Goal: Check status: Check status

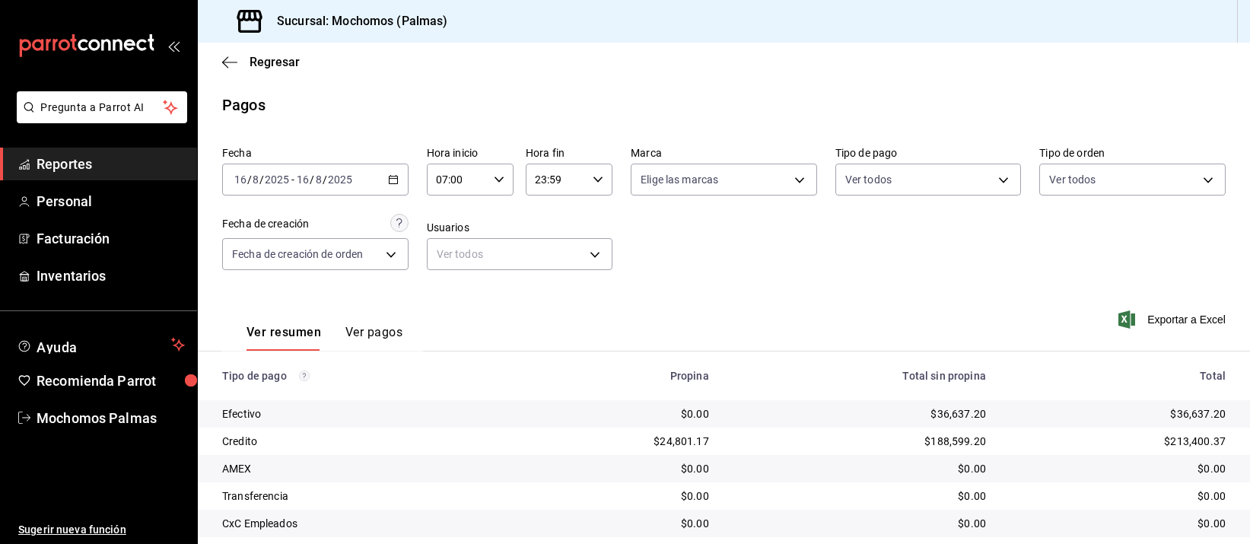
scroll to position [154, 0]
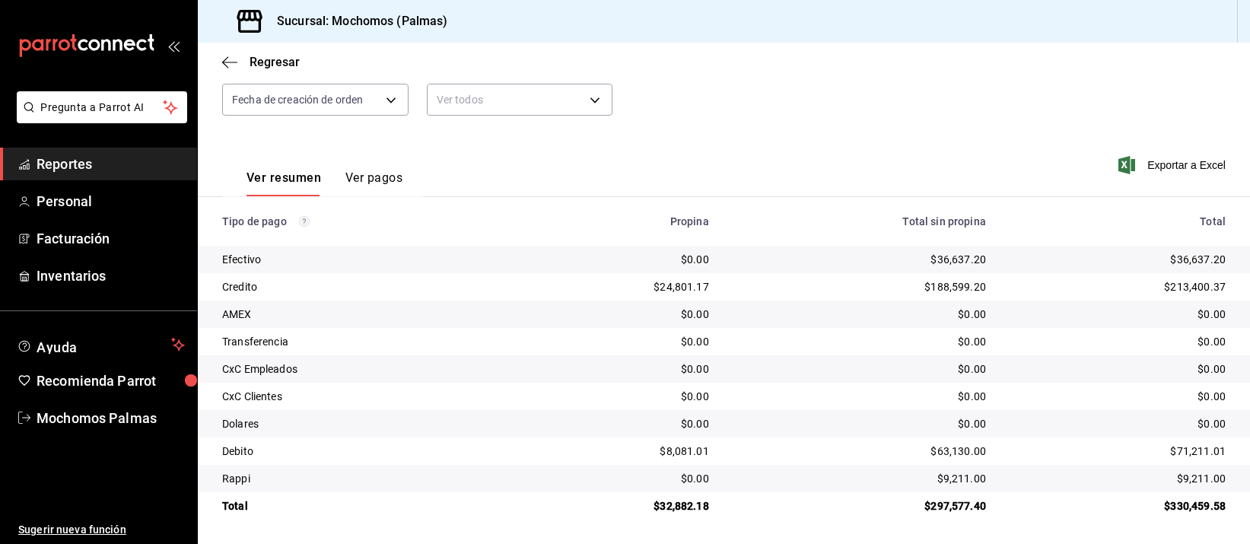
click at [861, 265] on div "$36,637.20" at bounding box center [860, 259] width 253 height 15
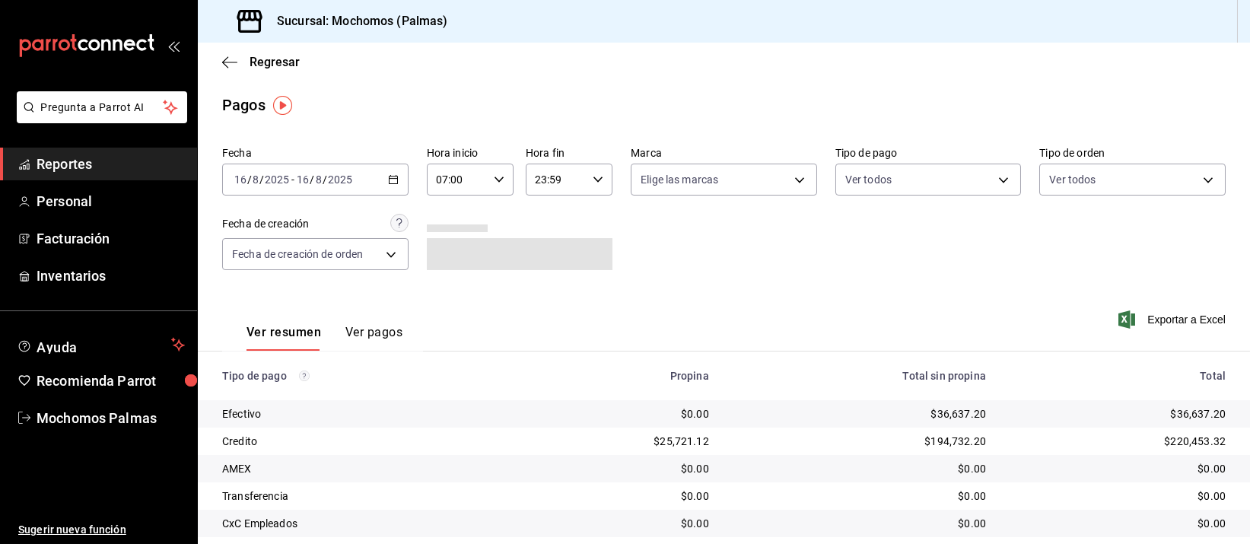
click at [390, 182] on icon "button" at bounding box center [393, 179] width 11 height 11
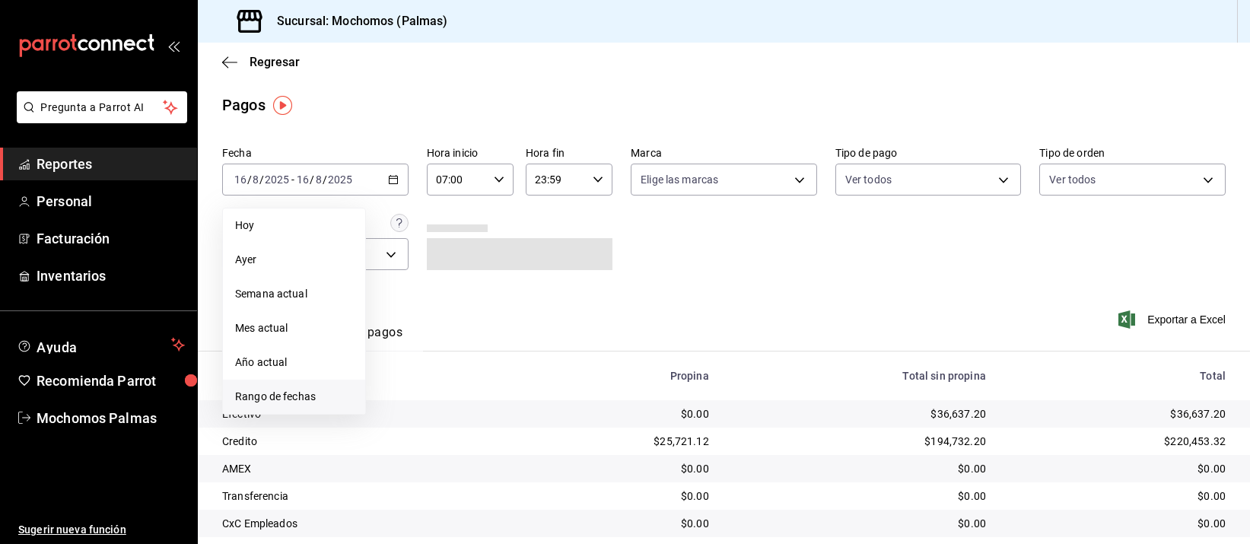
click at [301, 398] on span "Rango de fechas" at bounding box center [294, 397] width 118 height 16
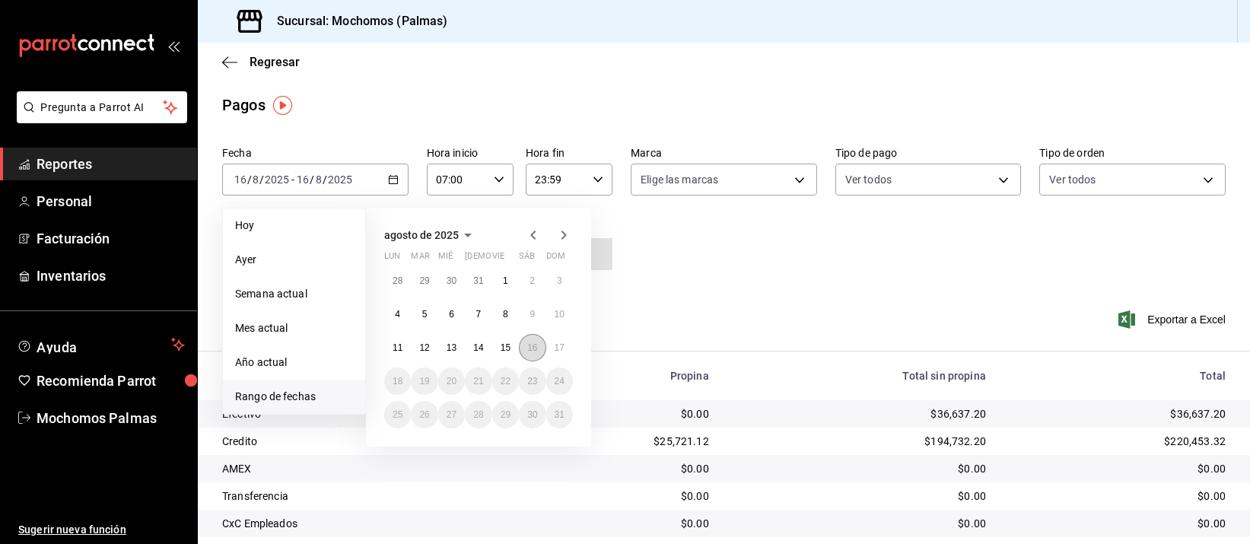
click at [531, 346] on abbr "16" at bounding box center [532, 347] width 10 height 11
click at [556, 346] on abbr "17" at bounding box center [560, 347] width 10 height 11
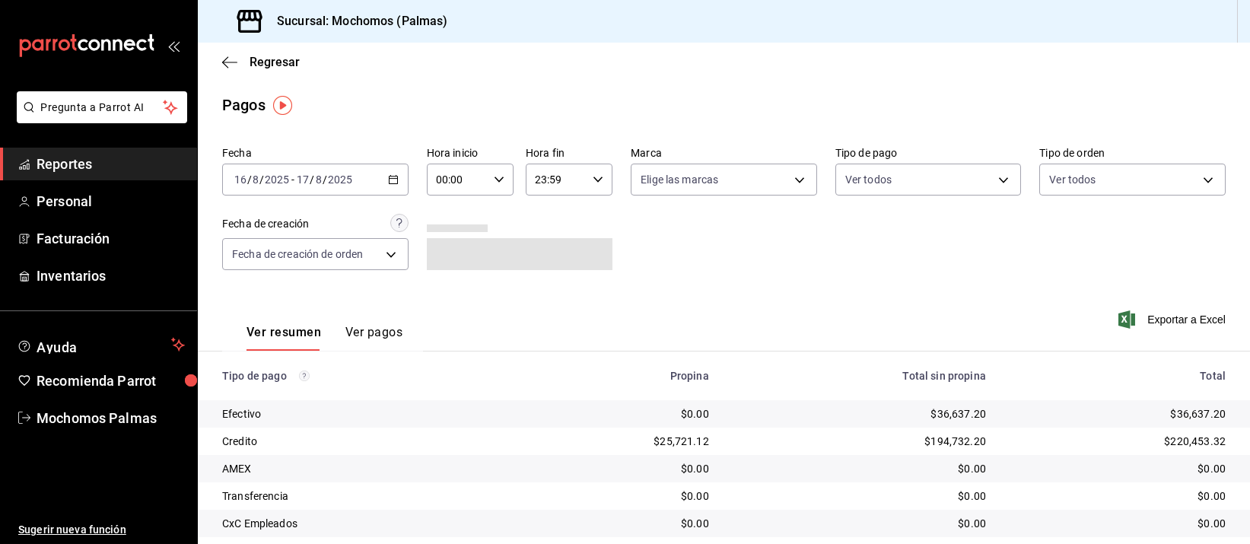
click at [495, 178] on icon "button" at bounding box center [499, 179] width 11 height 11
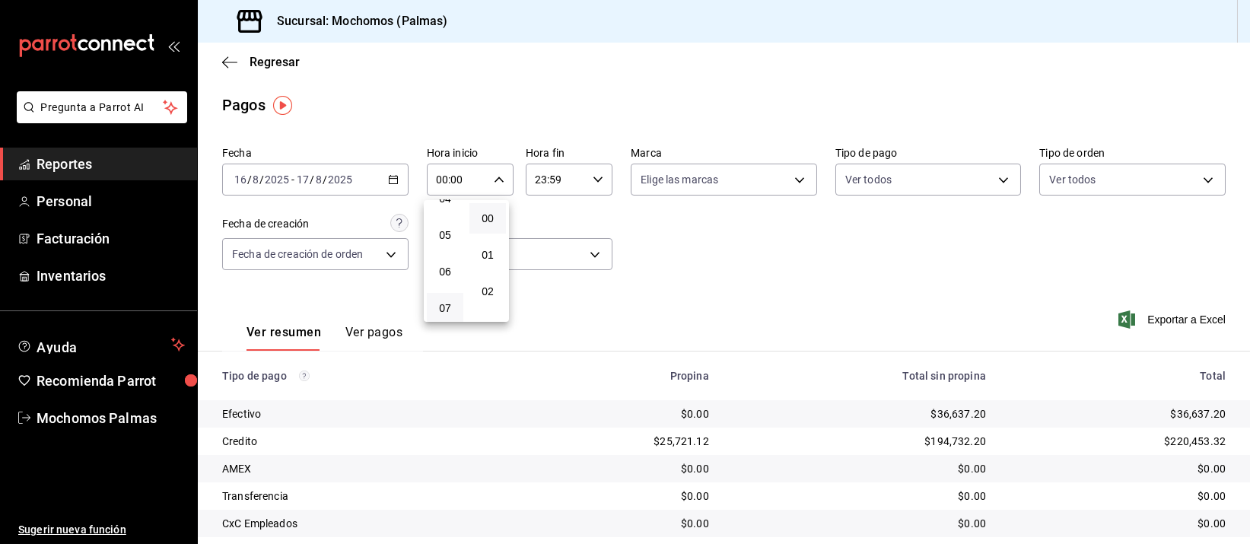
scroll to position [190, 0]
click at [444, 241] on span "06" at bounding box center [445, 247] width 18 height 12
type input "06:00"
click at [759, 279] on div at bounding box center [625, 272] width 1250 height 544
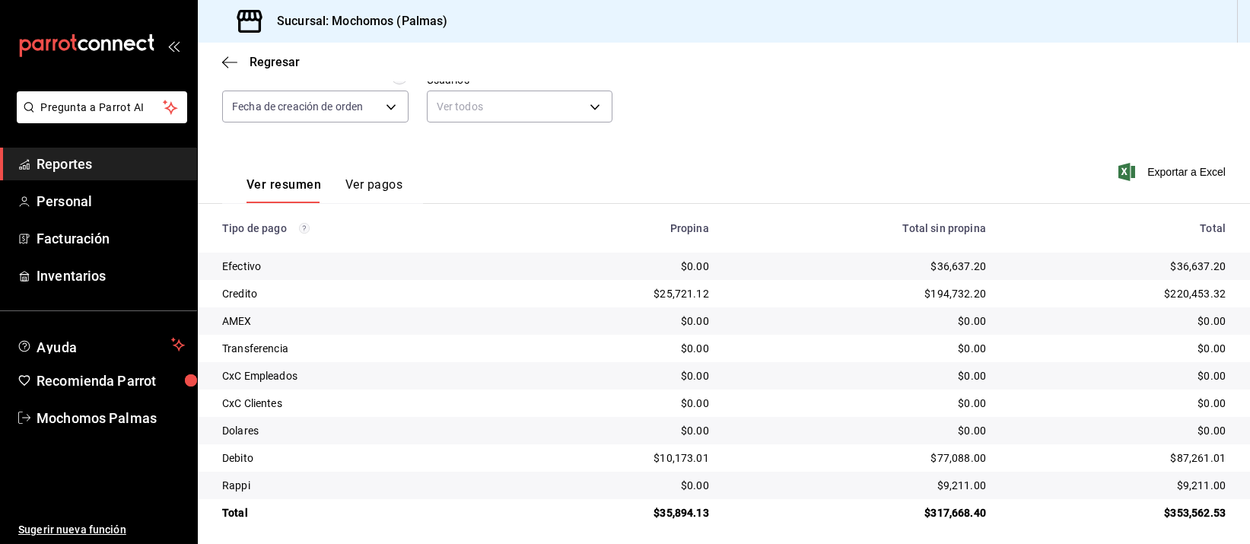
scroll to position [154, 0]
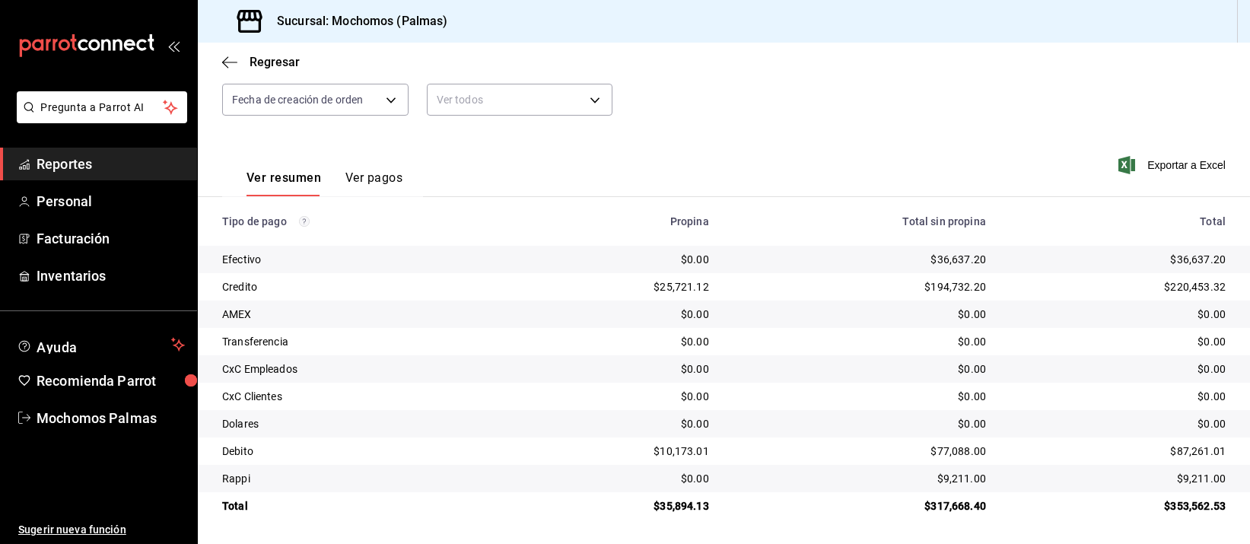
click at [757, 115] on div "Fecha 2025-08-16 16 / 8 / 2025 - 2025-08-17 17 / 8 / 2025 Hora inicio 06:00 Hor…" at bounding box center [724, 60] width 1004 height 148
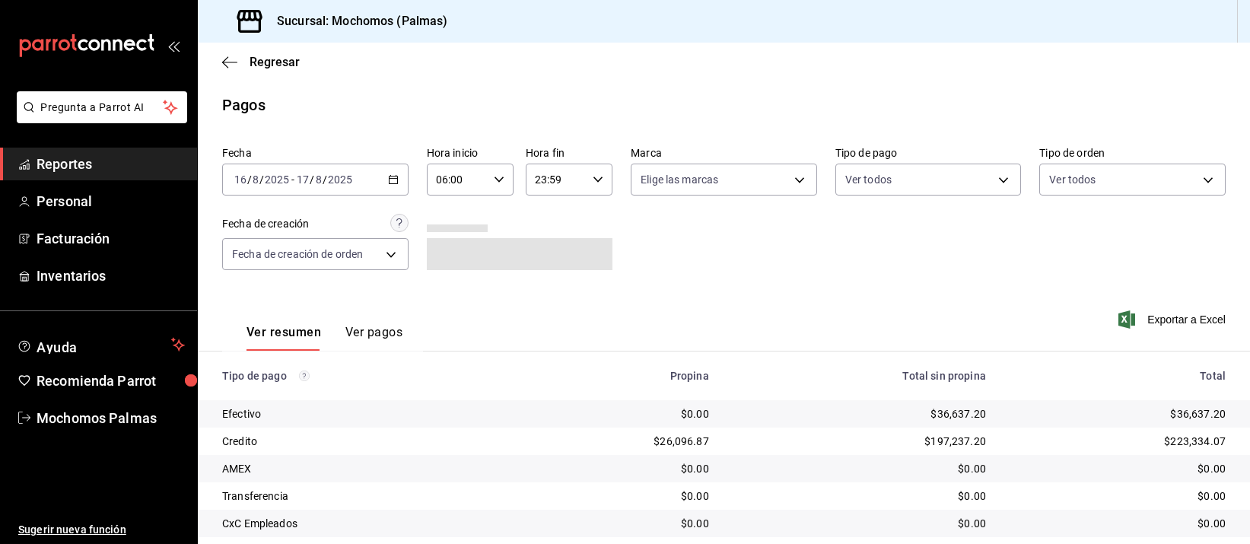
scroll to position [154, 0]
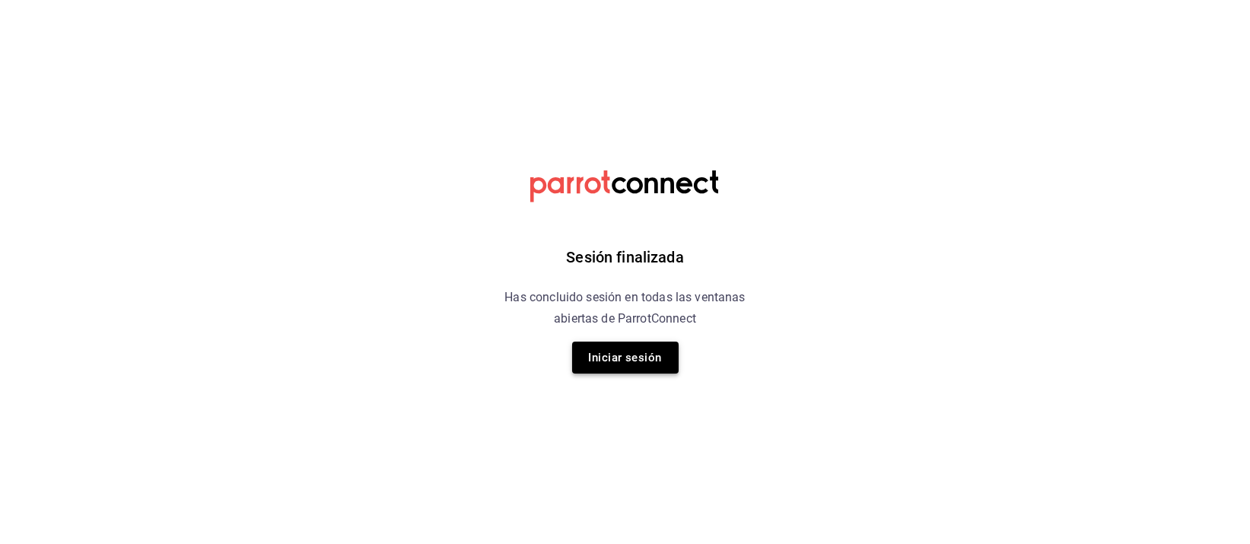
click at [637, 352] on button "Iniciar sesión" at bounding box center [625, 358] width 107 height 32
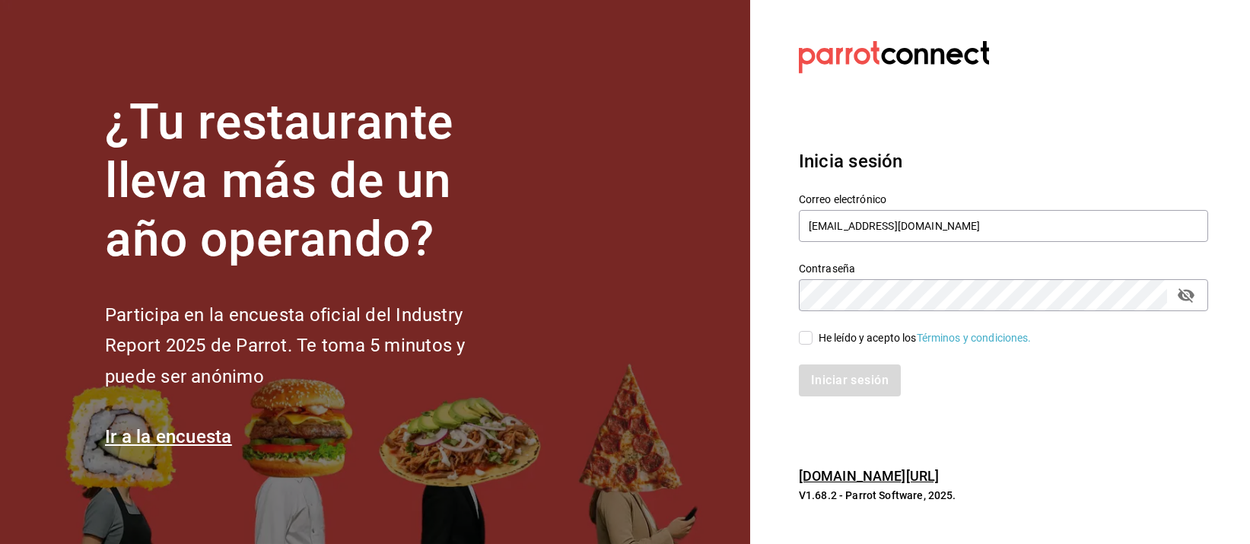
click at [807, 341] on input "He leído y acepto los Términos y condiciones." at bounding box center [806, 338] width 14 height 14
checkbox input "true"
click at [834, 391] on button "Iniciar sesión" at bounding box center [850, 381] width 103 height 32
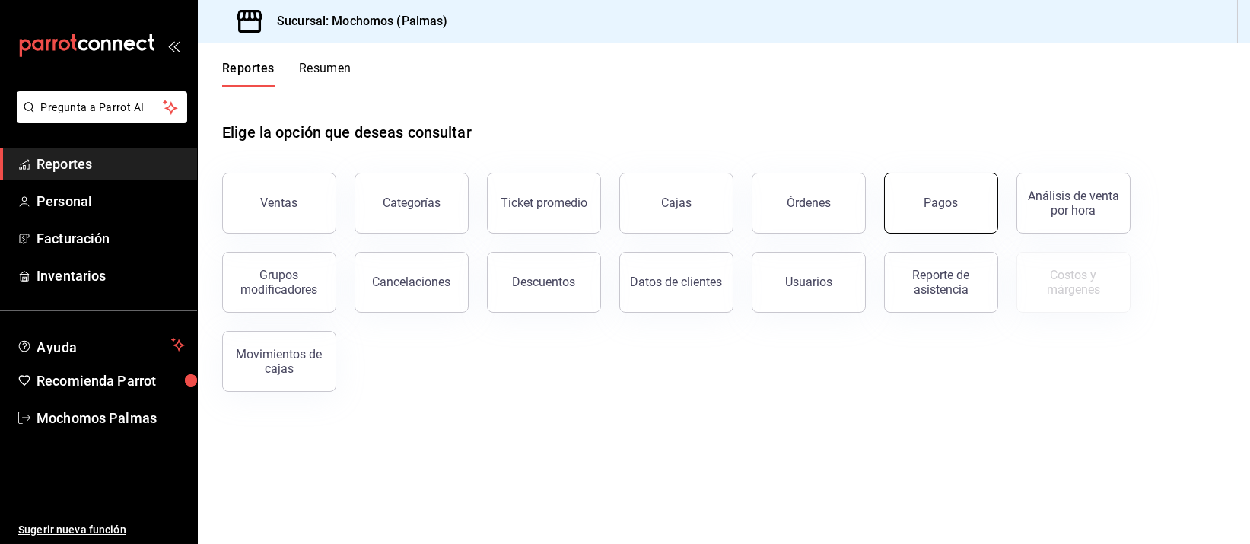
click at [948, 201] on div "Pagos" at bounding box center [942, 203] width 34 height 14
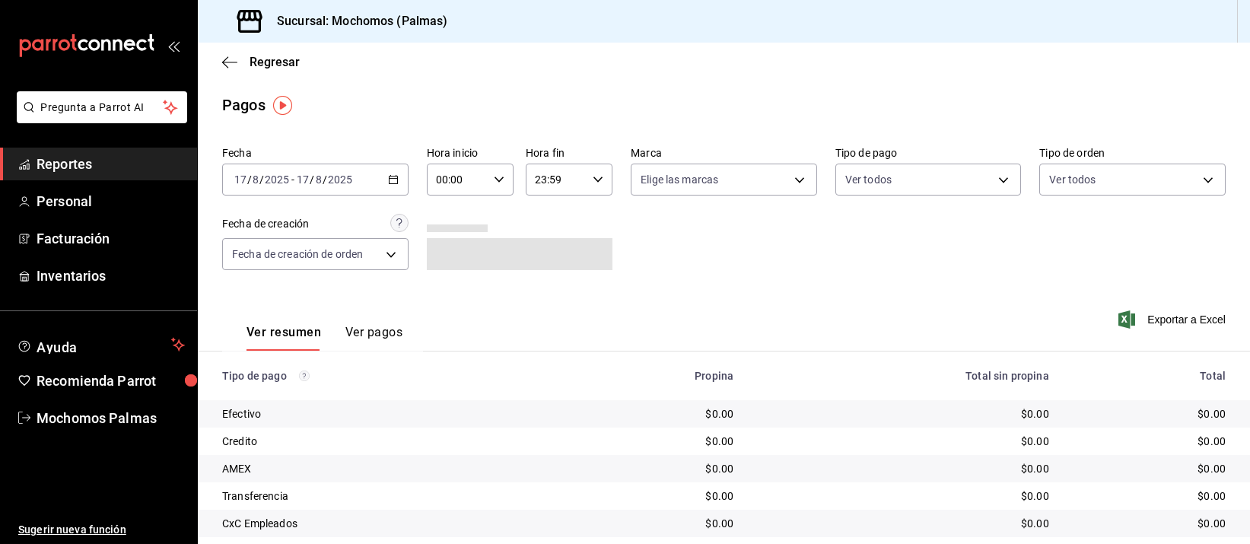
click at [389, 181] on \(Stroke\) "button" at bounding box center [393, 180] width 9 height 8
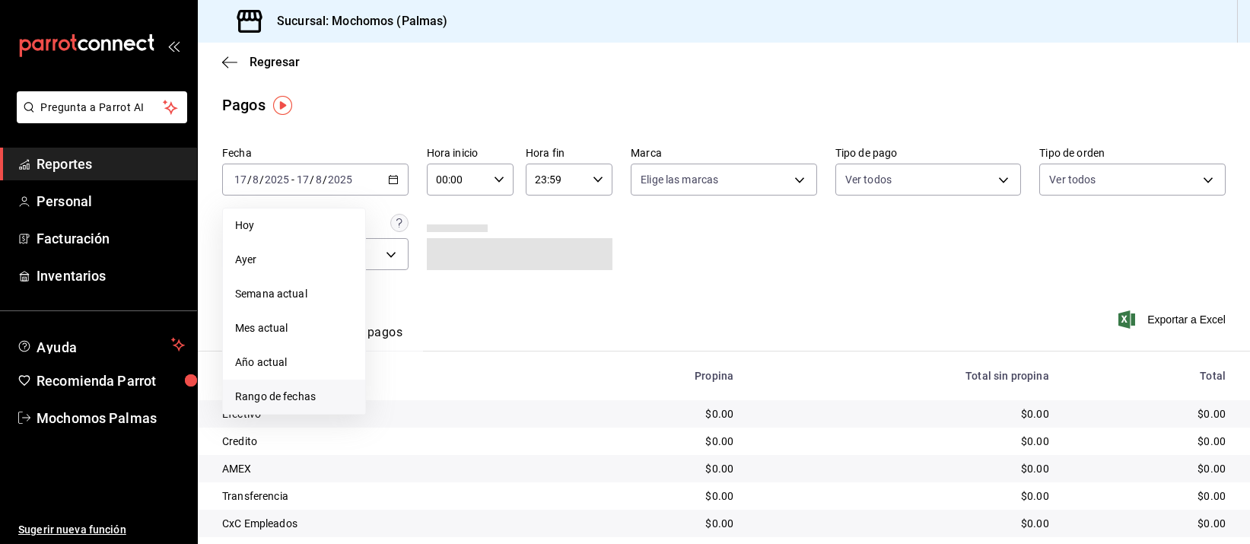
click at [269, 396] on span "Rango de fechas" at bounding box center [294, 397] width 118 height 16
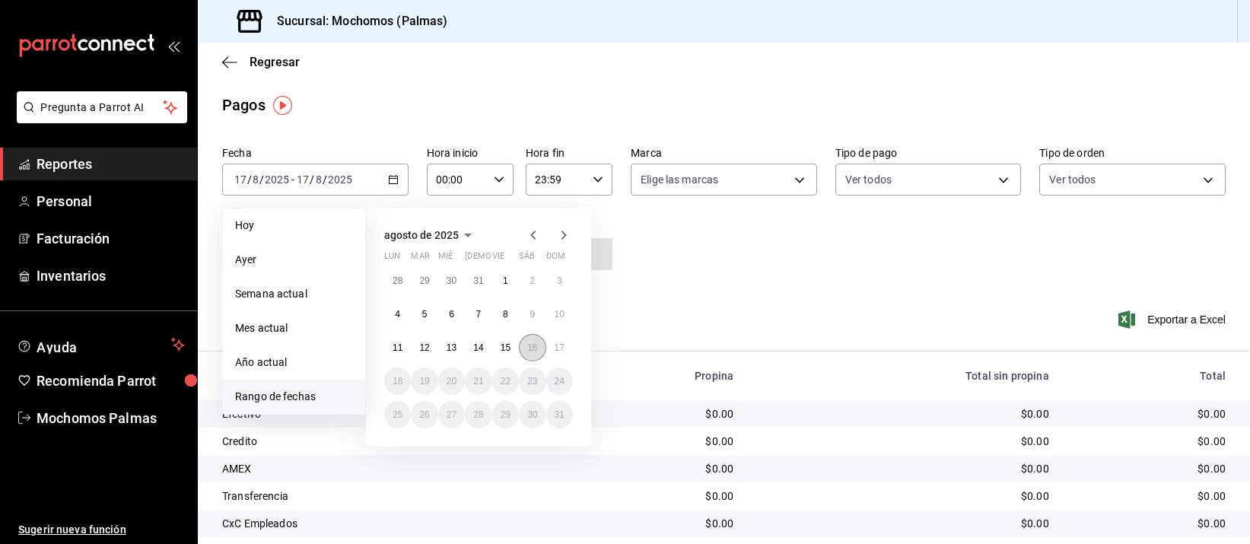
click at [532, 342] on abbr "16" at bounding box center [532, 347] width 10 height 11
click at [556, 342] on abbr "17" at bounding box center [560, 347] width 10 height 11
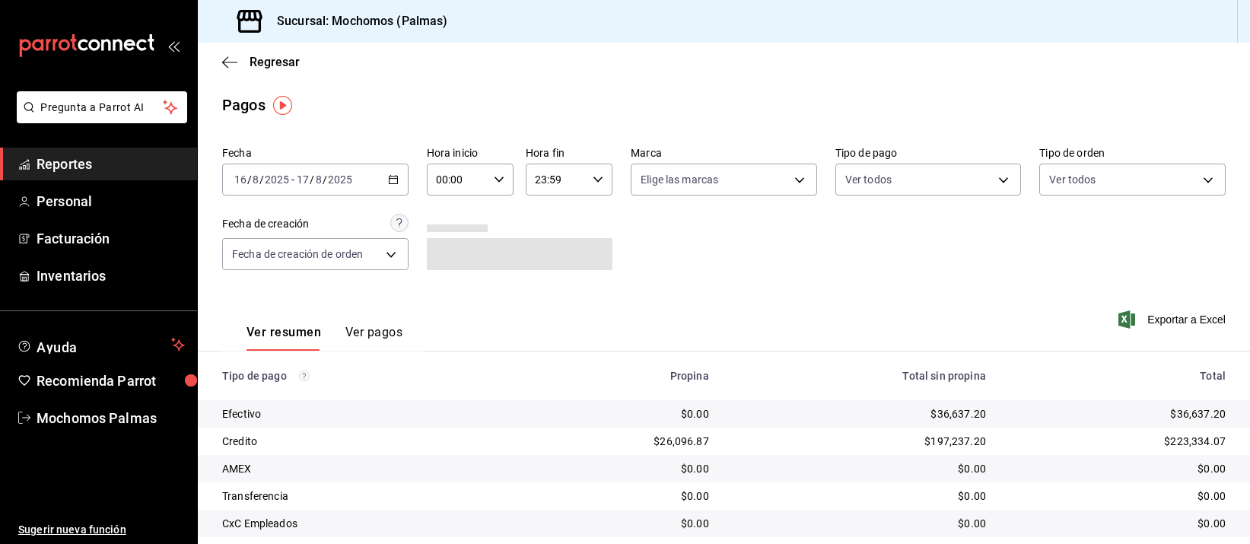
click at [496, 180] on \(Stroke\) "button" at bounding box center [499, 179] width 9 height 5
click at [441, 270] on span "04" at bounding box center [445, 269] width 18 height 12
type input "04:00"
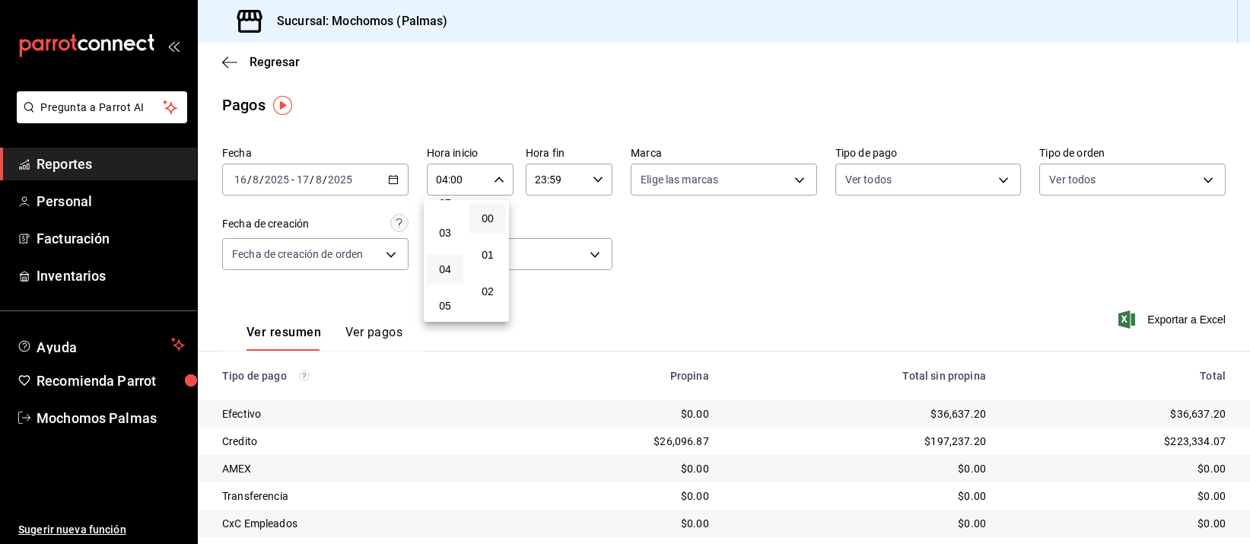
click at [816, 279] on div at bounding box center [625, 272] width 1250 height 544
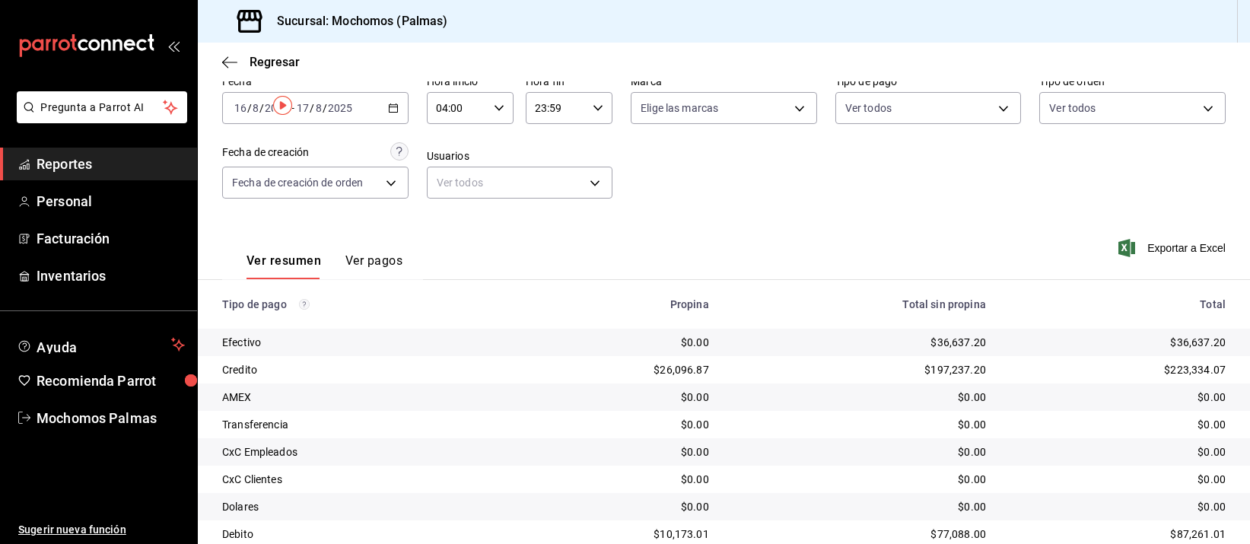
scroll to position [154, 0]
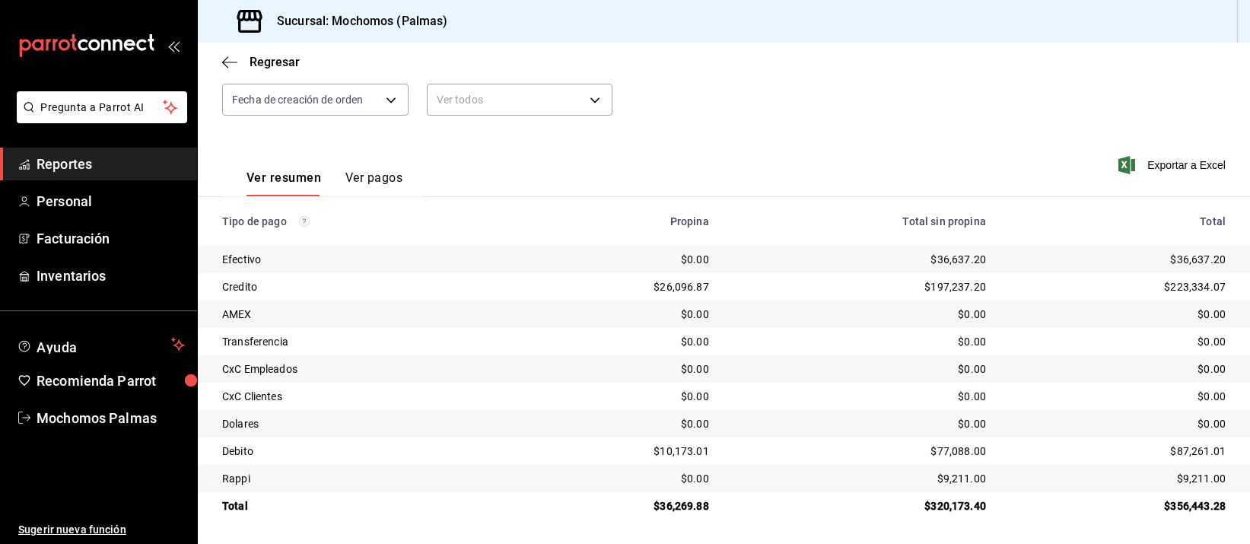
click at [808, 278] on td "$197,237.20" at bounding box center [859, 286] width 277 height 27
click at [877, 341] on div "$0.00" at bounding box center [860, 341] width 253 height 15
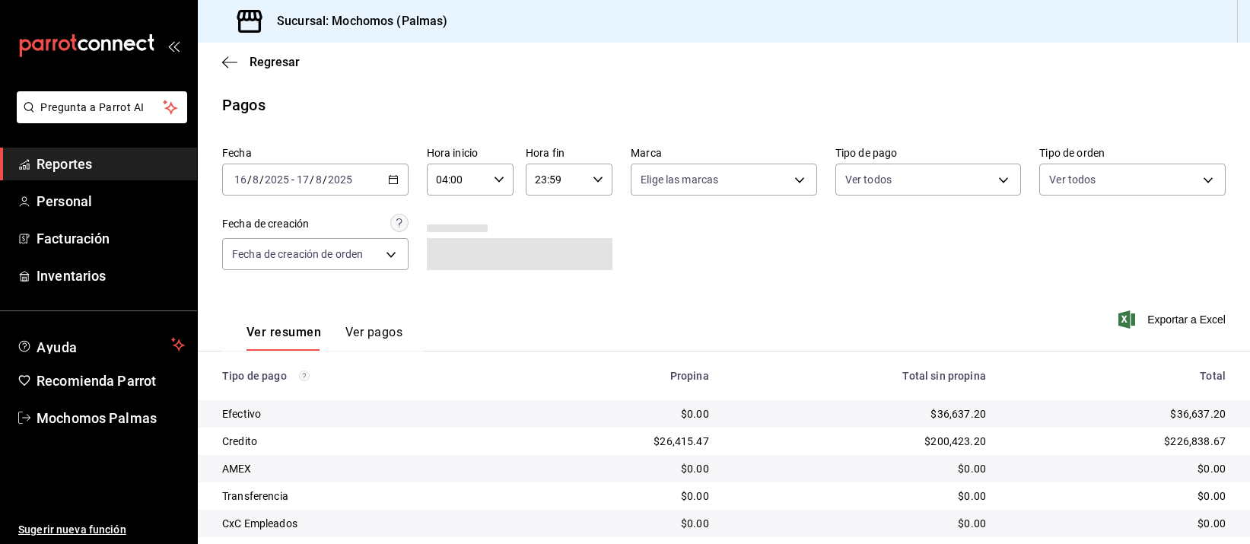
scroll to position [154, 0]
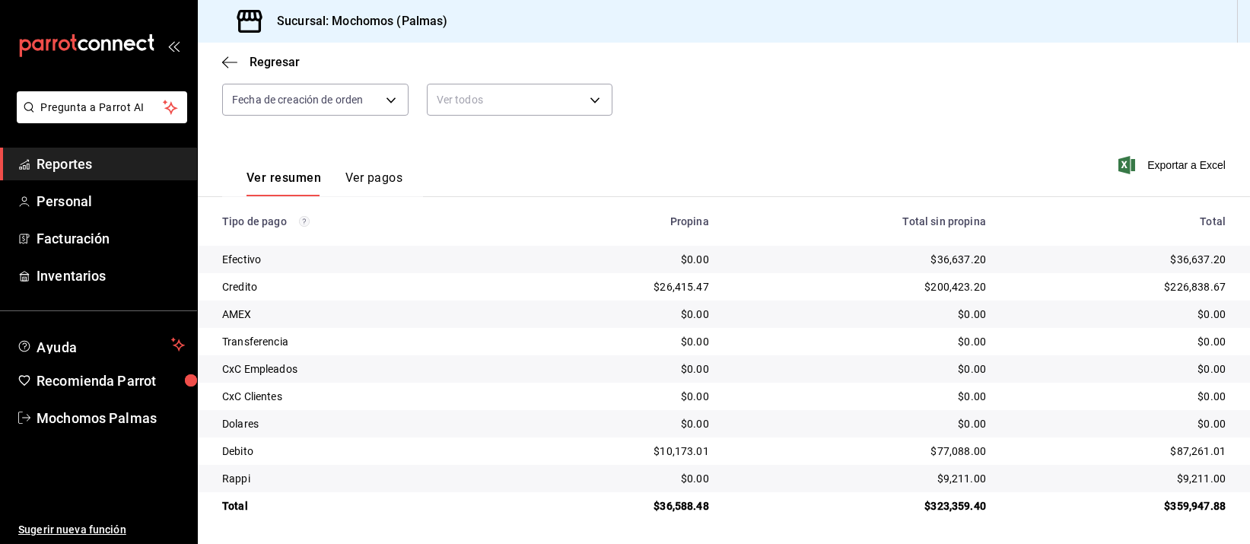
click at [863, 392] on div "$0.00" at bounding box center [860, 396] width 253 height 15
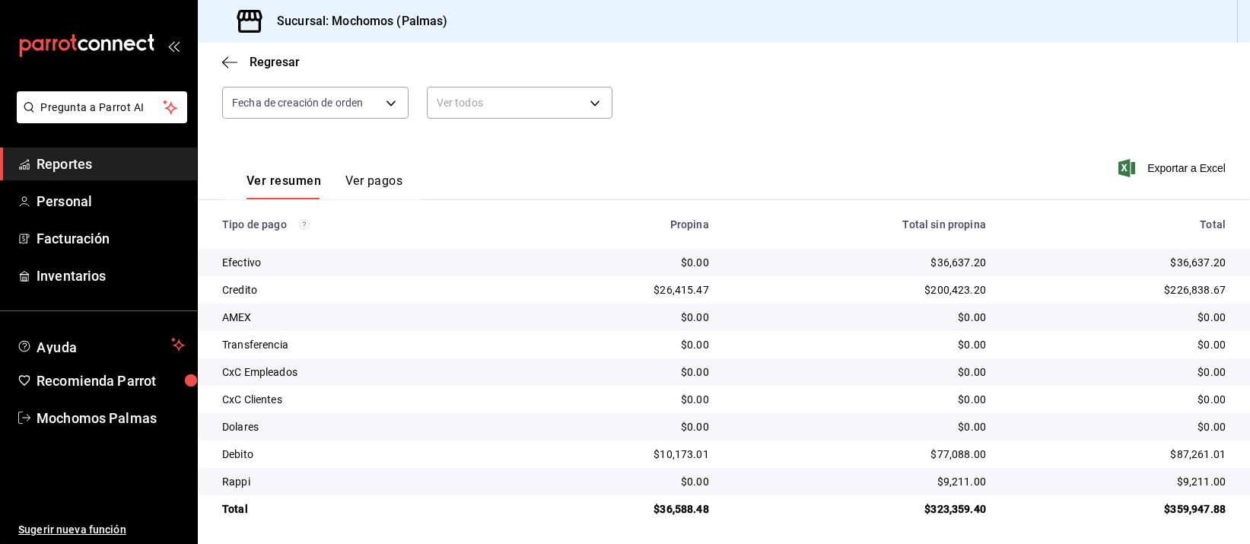
scroll to position [154, 0]
